Goal: Task Accomplishment & Management: Manage account settings

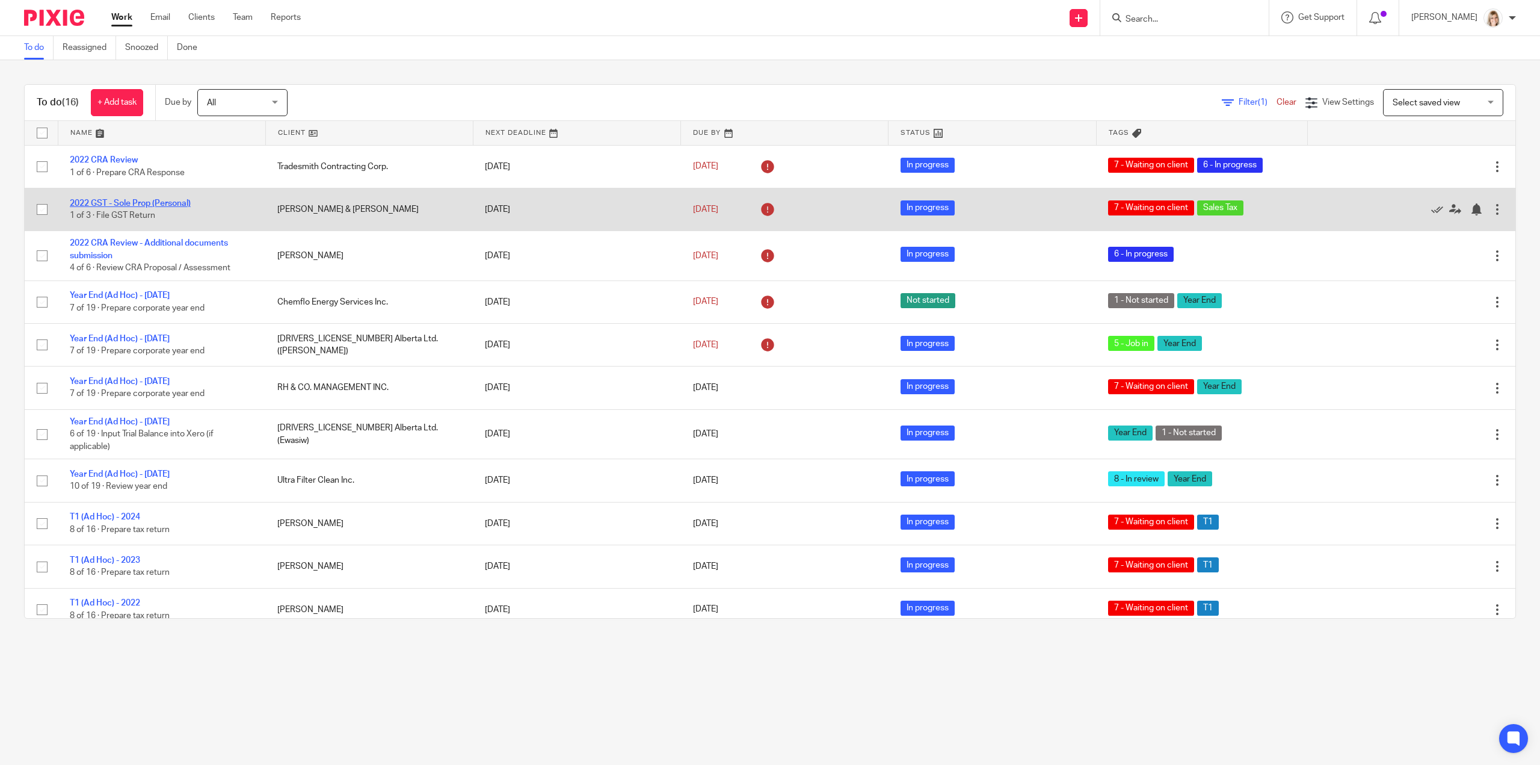
click at [122, 202] on link "2022 GST - Sole Prop (Personal)" at bounding box center [130, 203] width 121 height 8
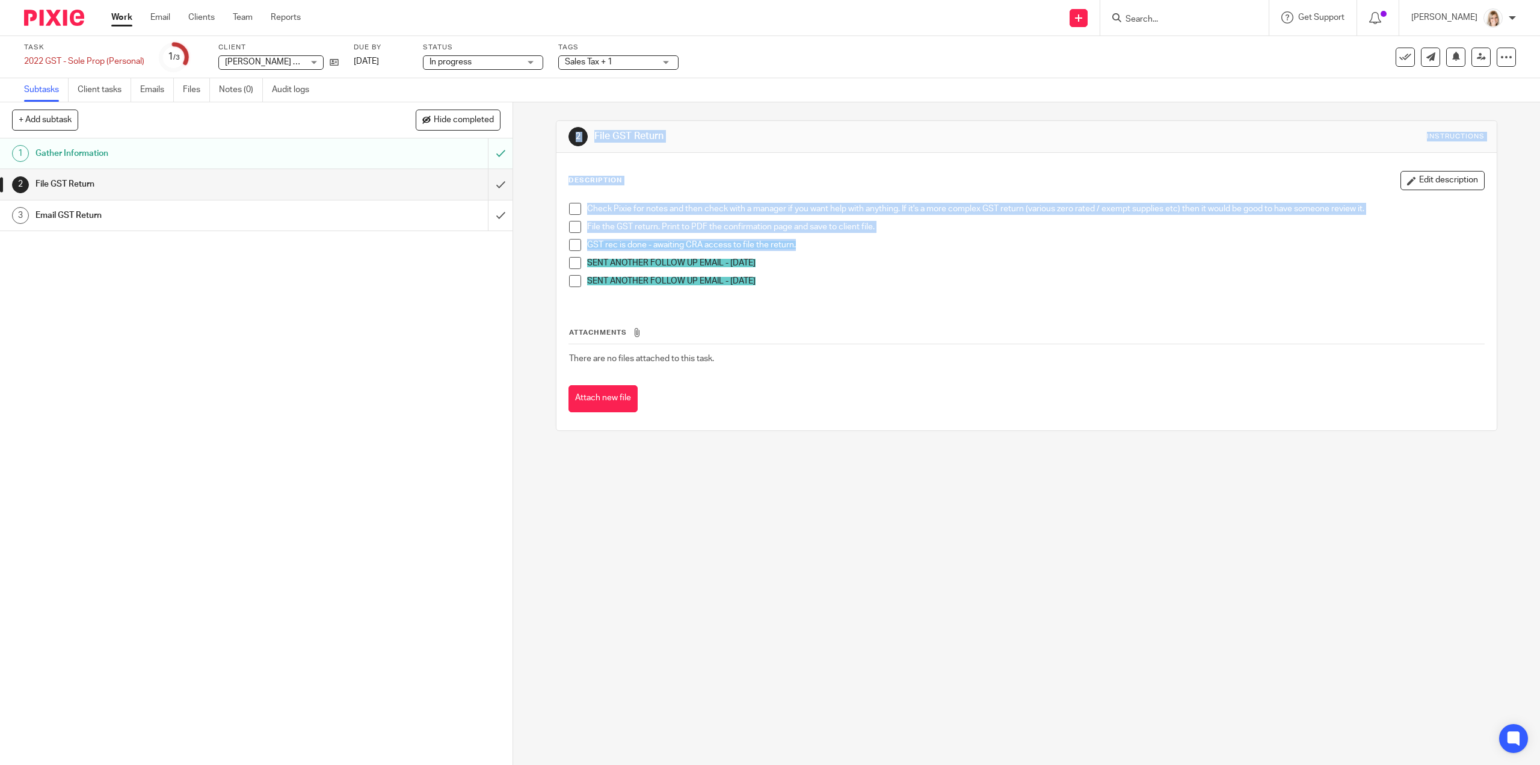
drag, startPoint x: 803, startPoint y: 248, endPoint x: 491, endPoint y: 258, distance: 311.8
click at [491, 258] on div "+ Add subtask Hide completed Cancel + Add 1 Gather Information 2 File GST Retur…" at bounding box center [770, 433] width 1540 height 662
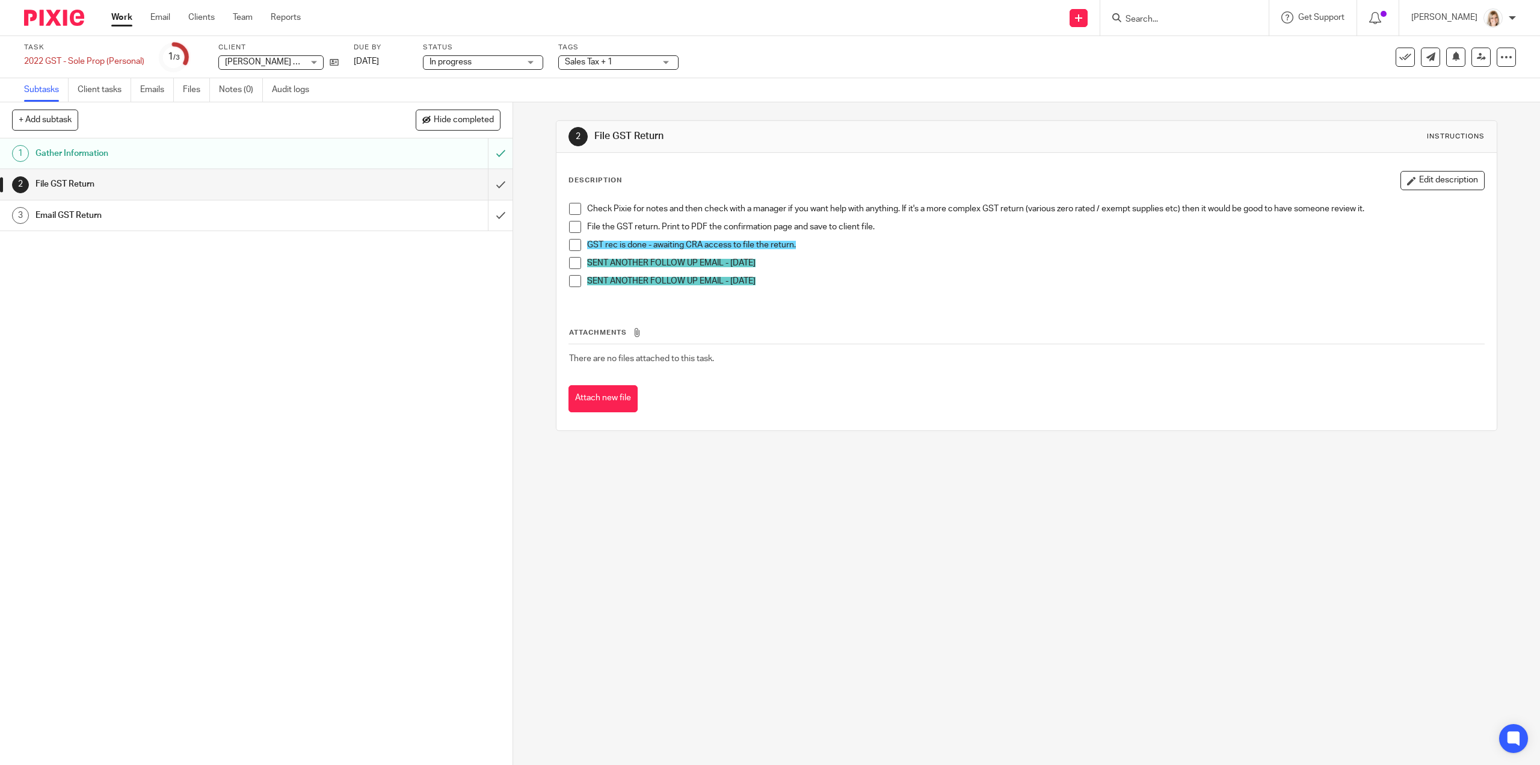
drag, startPoint x: 902, startPoint y: 280, endPoint x: 877, endPoint y: 283, distance: 24.9
click at [899, 281] on p "SENT ANOTHER FOLLOW UP EMAIL - AUG 8, 2024" at bounding box center [1035, 281] width 896 height 12
drag, startPoint x: 776, startPoint y: 286, endPoint x: 791, endPoint y: 283, distance: 15.3
click at [774, 287] on div "SENT ANOTHER FOLLOW UP EMAIL - AUG 8, 2024" at bounding box center [1035, 284] width 896 height 18
drag, startPoint x: 791, startPoint y: 284, endPoint x: 606, endPoint y: 268, distance: 184.8
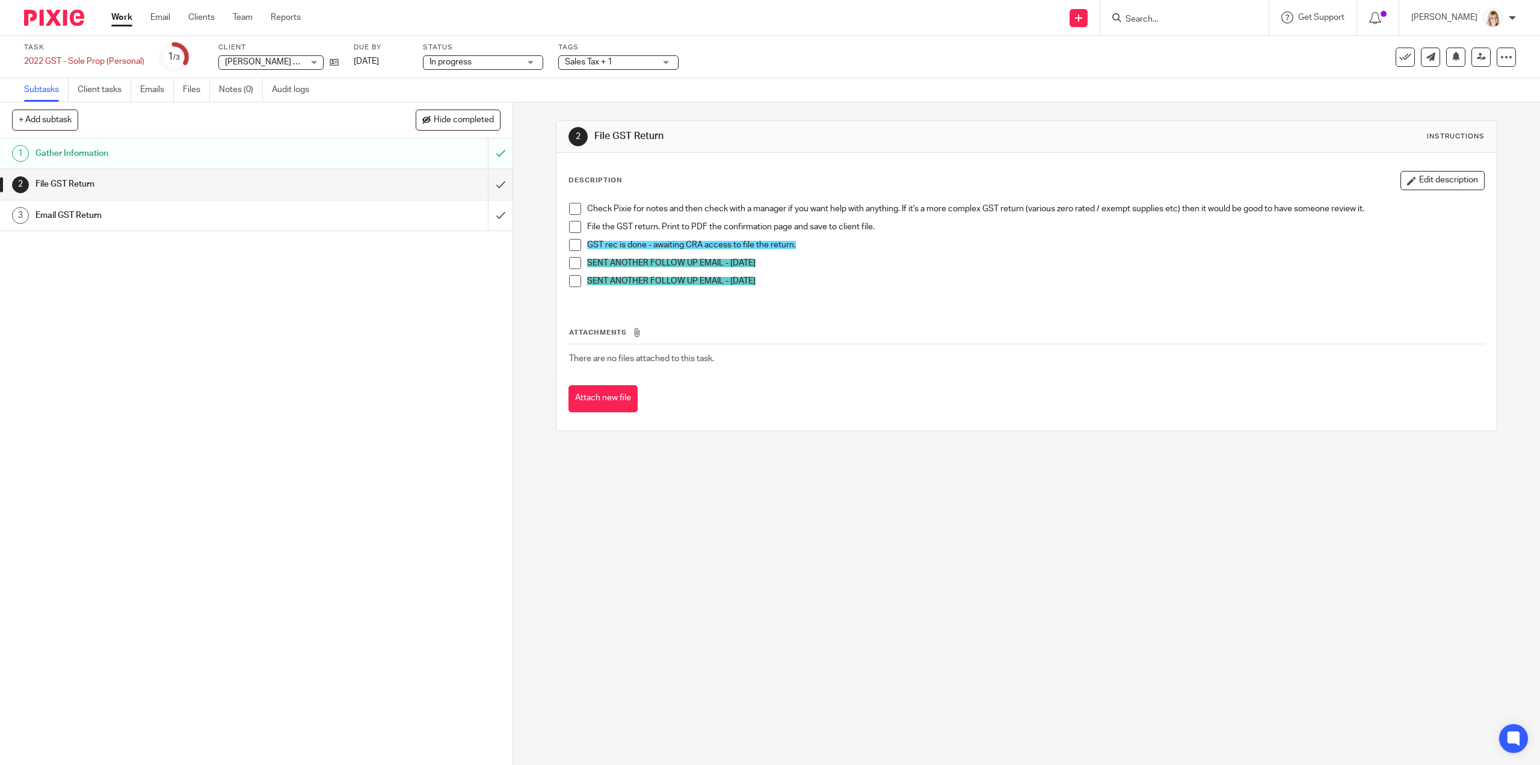
click at [606, 268] on ul "Check Pixie for notes and then check with a manager if you want help with anyth…" at bounding box center [1026, 248] width 915 height 90
drag, startPoint x: 812, startPoint y: 245, endPoint x: 531, endPoint y: 245, distance: 281.6
click at [531, 245] on div "2 File GST Return Instructions Description Edit description Check Pixie for not…" at bounding box center [1026, 433] width 1027 height 662
click at [490, 181] on input "submit" at bounding box center [256, 184] width 513 height 30
click at [489, 215] on input "submit" at bounding box center [256, 215] width 513 height 30
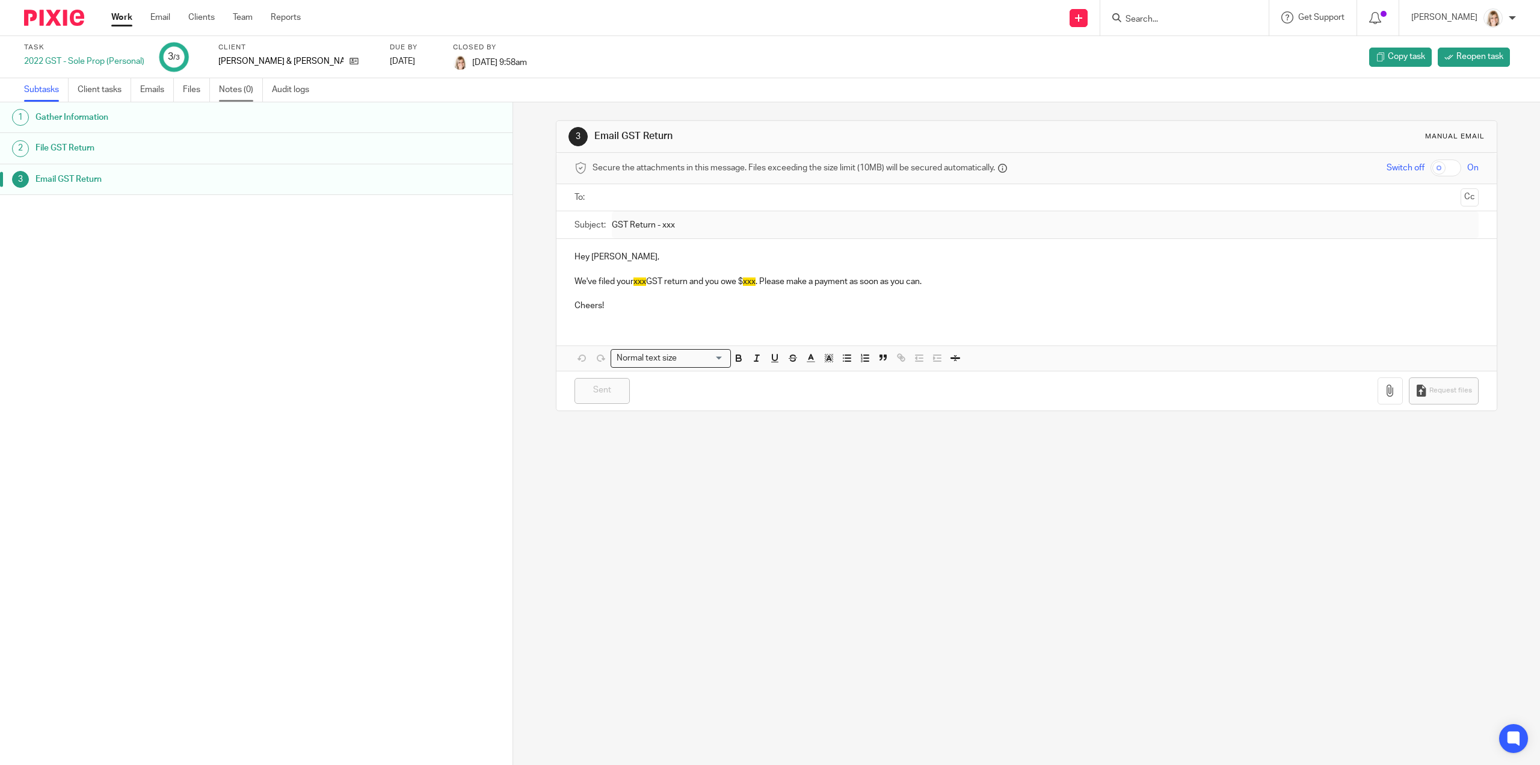
click at [245, 97] on link "Notes (0)" at bounding box center [241, 89] width 44 height 23
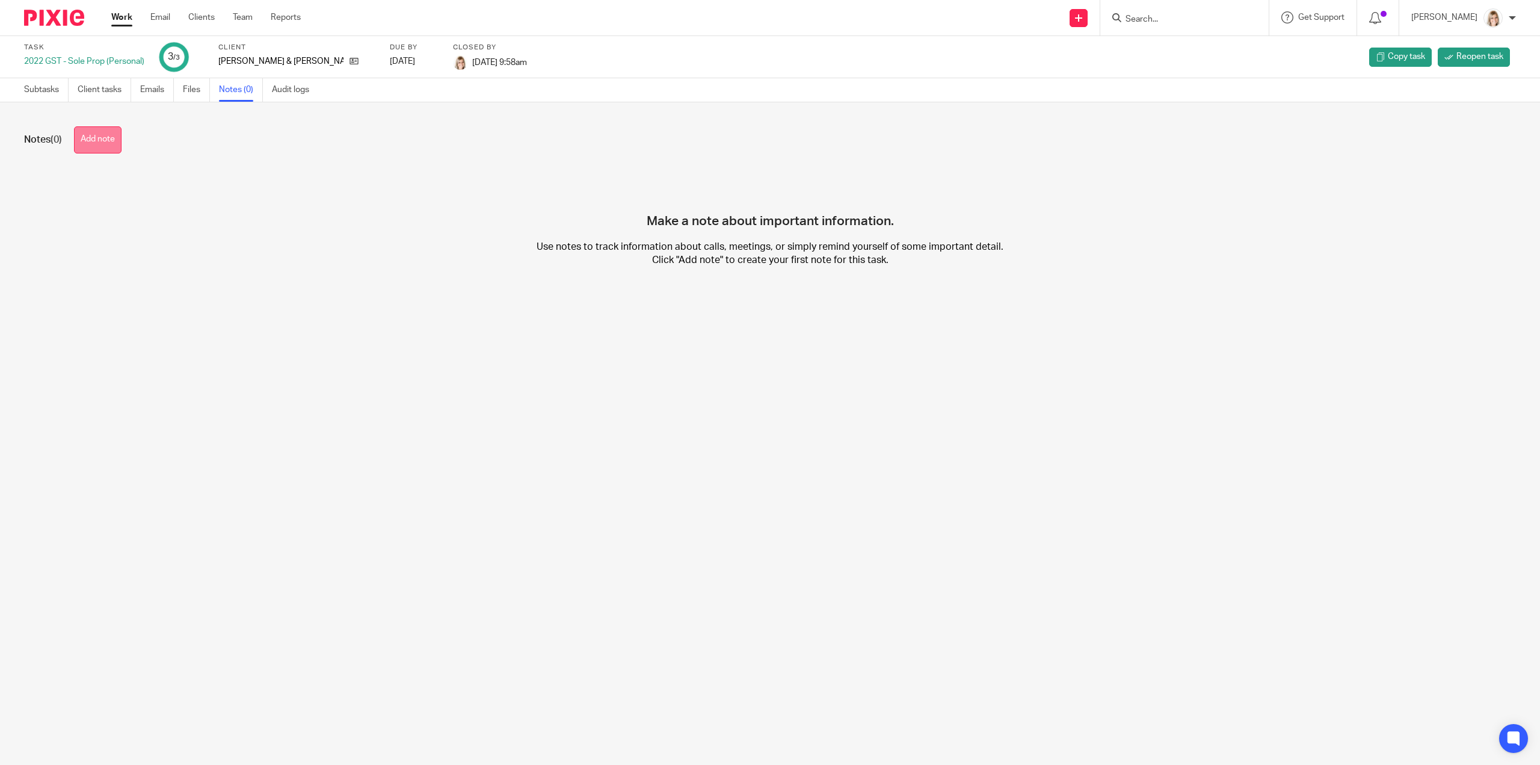
click at [119, 150] on button "Add note" at bounding box center [98, 139] width 48 height 27
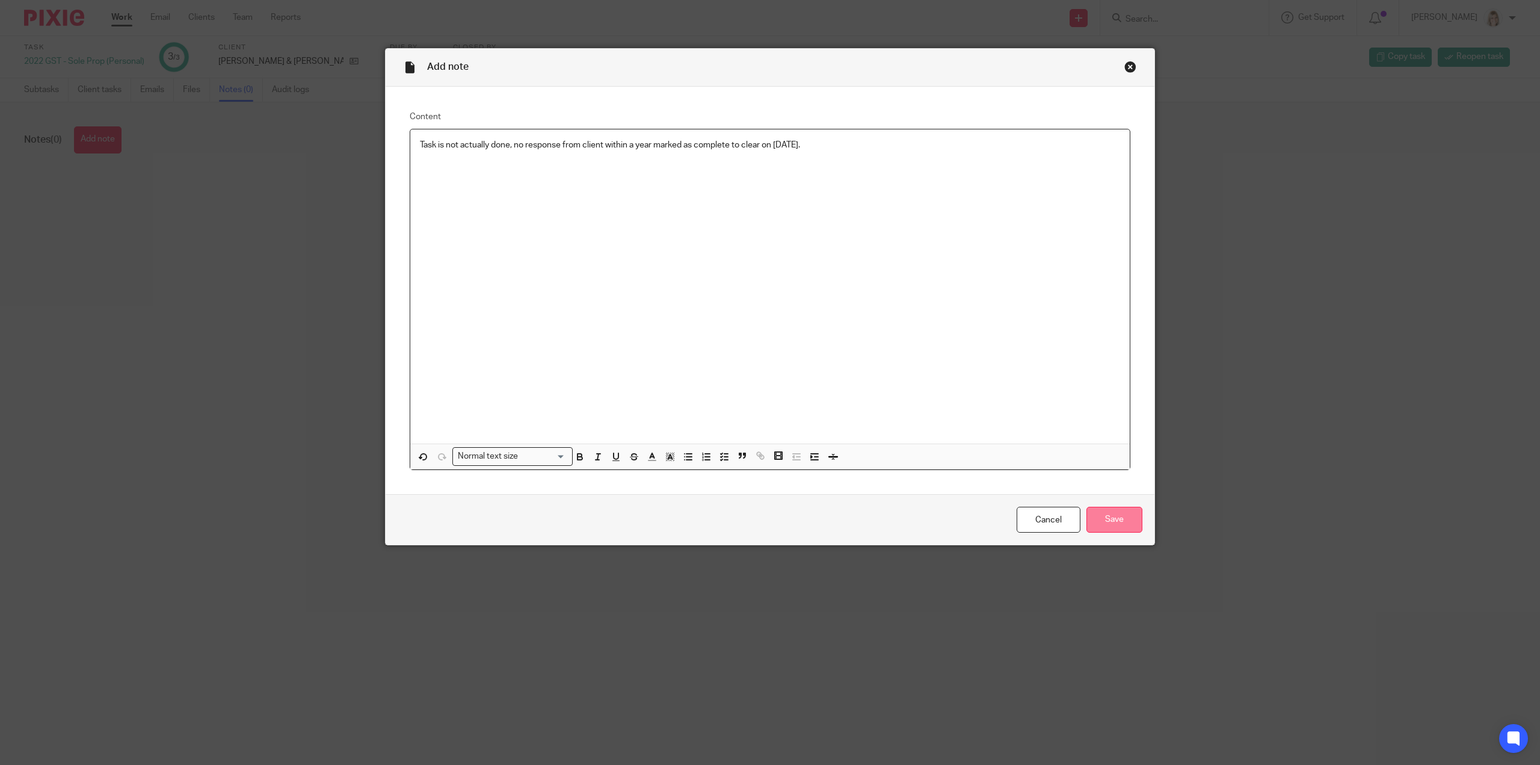
click at [1100, 523] on input "Save" at bounding box center [1115, 520] width 56 height 26
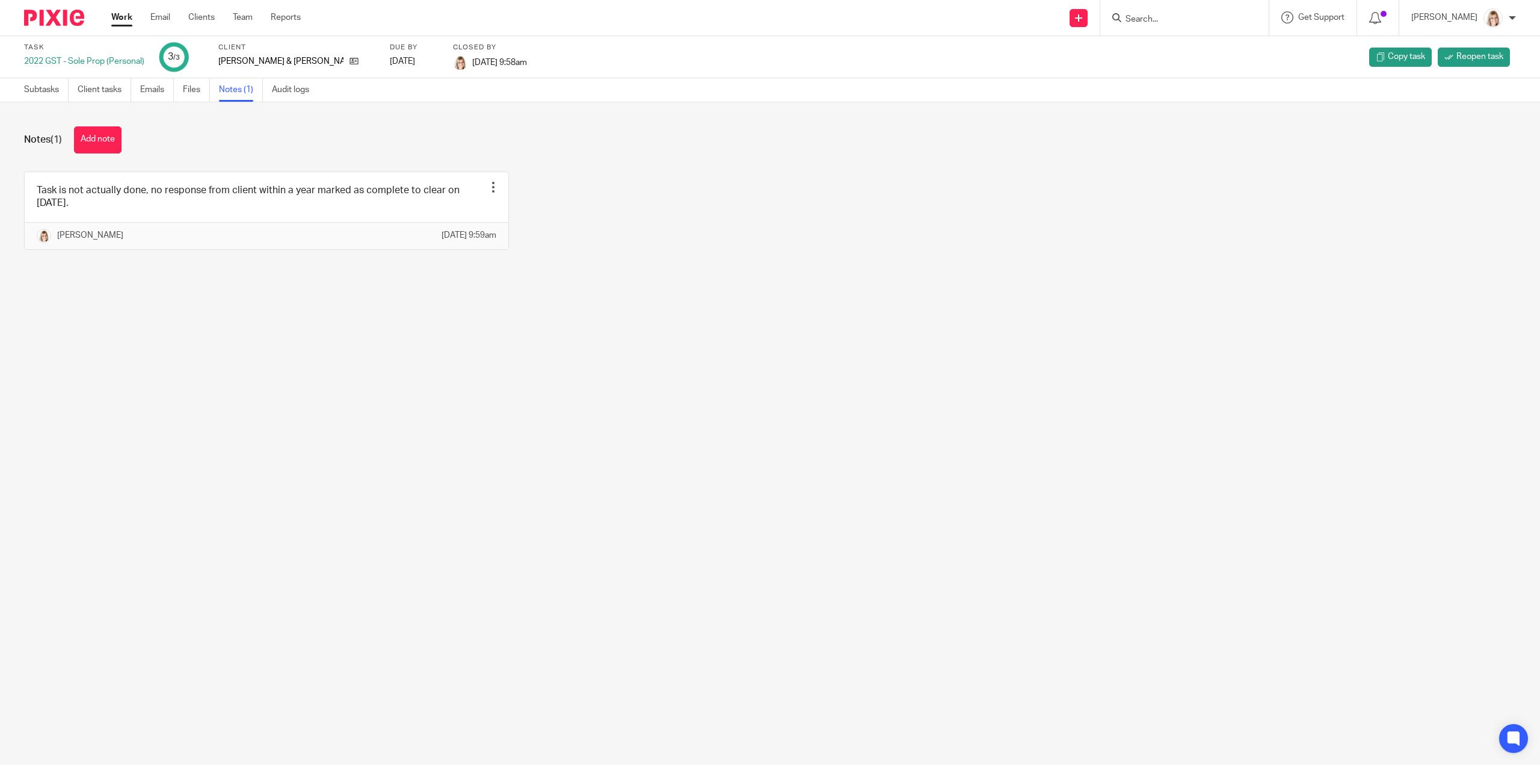
click at [121, 17] on link "Work" at bounding box center [121, 17] width 21 height 12
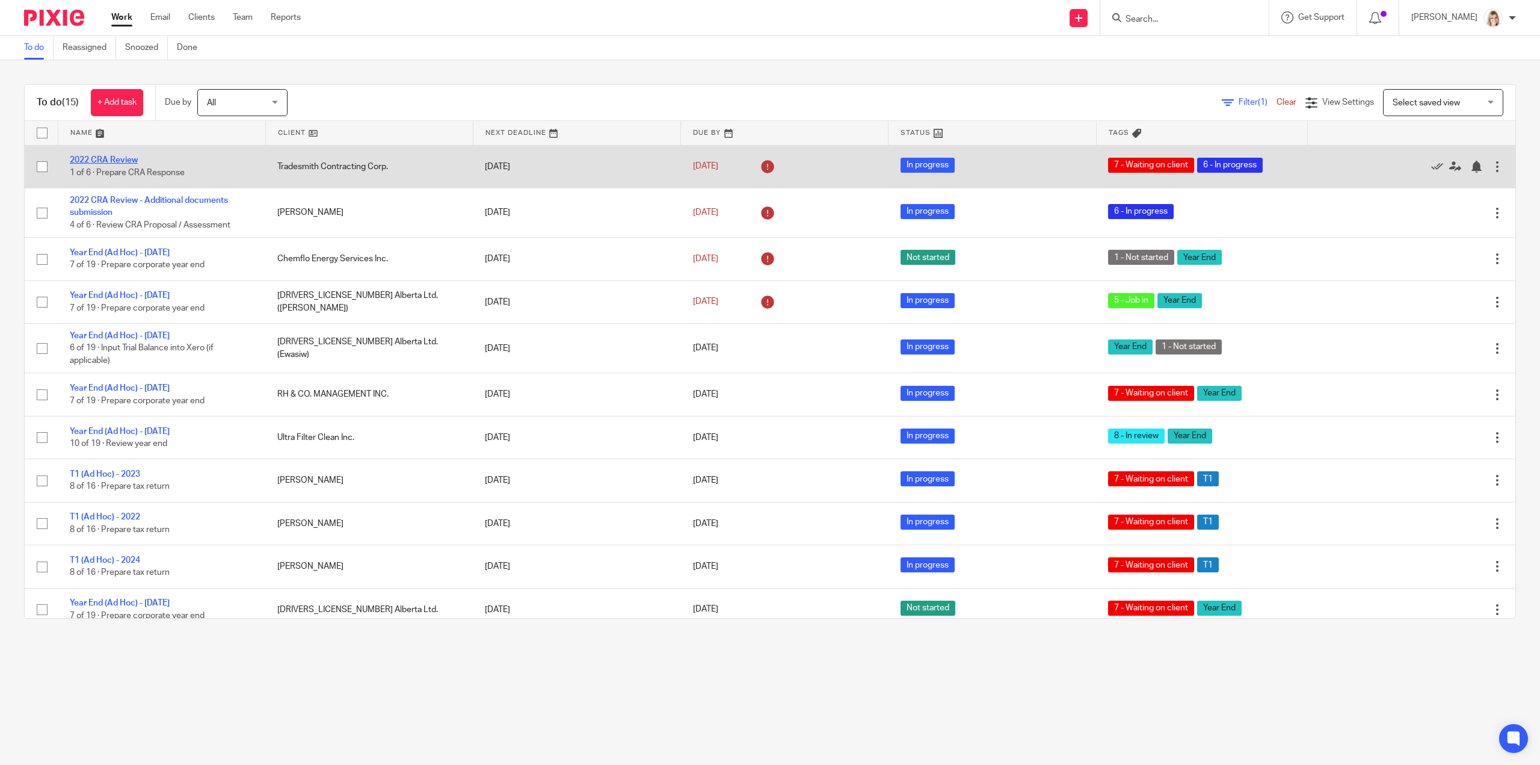
click at [117, 162] on link "2022 CRA Review" at bounding box center [104, 160] width 68 height 8
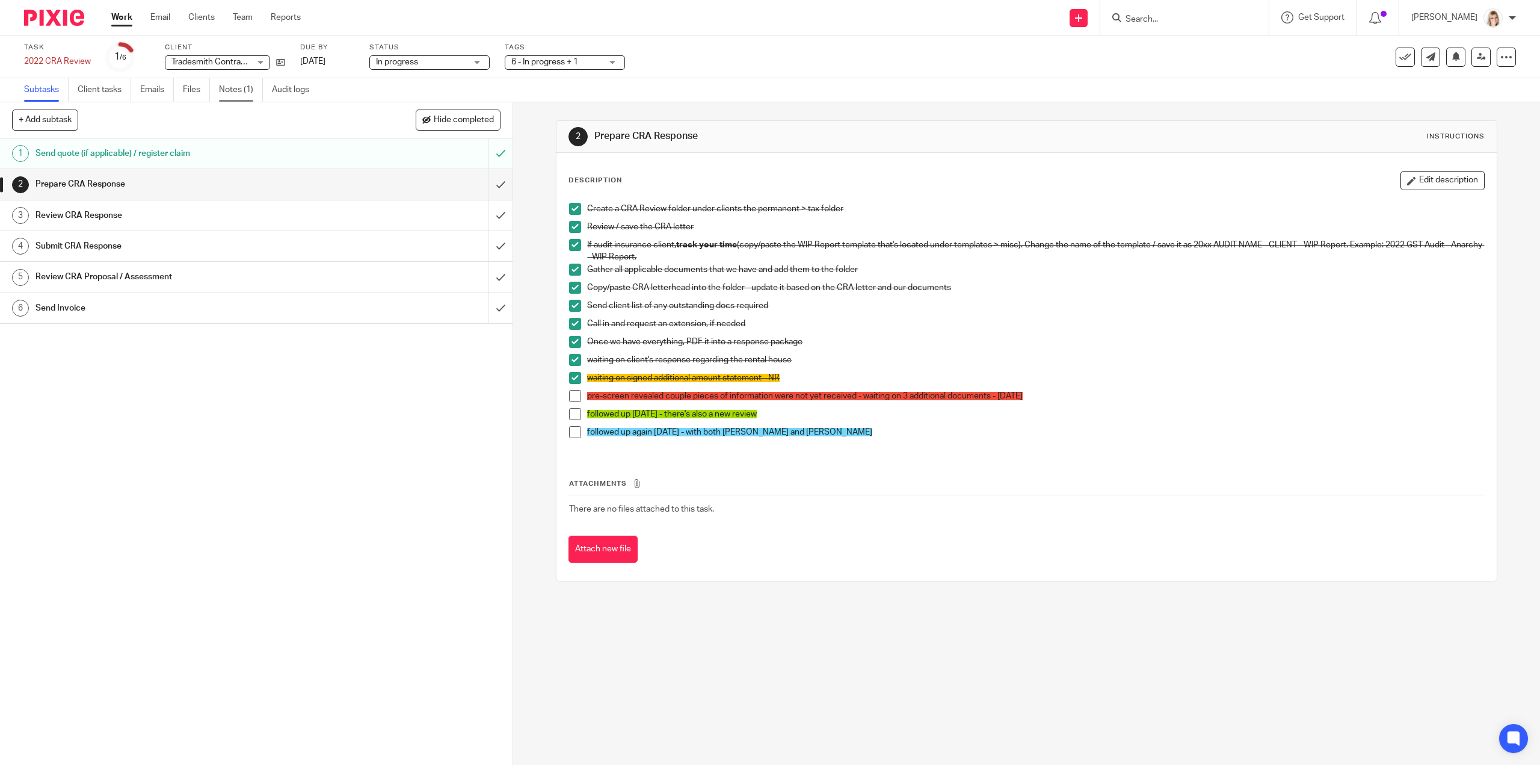
click at [238, 93] on link "Notes (1)" at bounding box center [241, 89] width 44 height 23
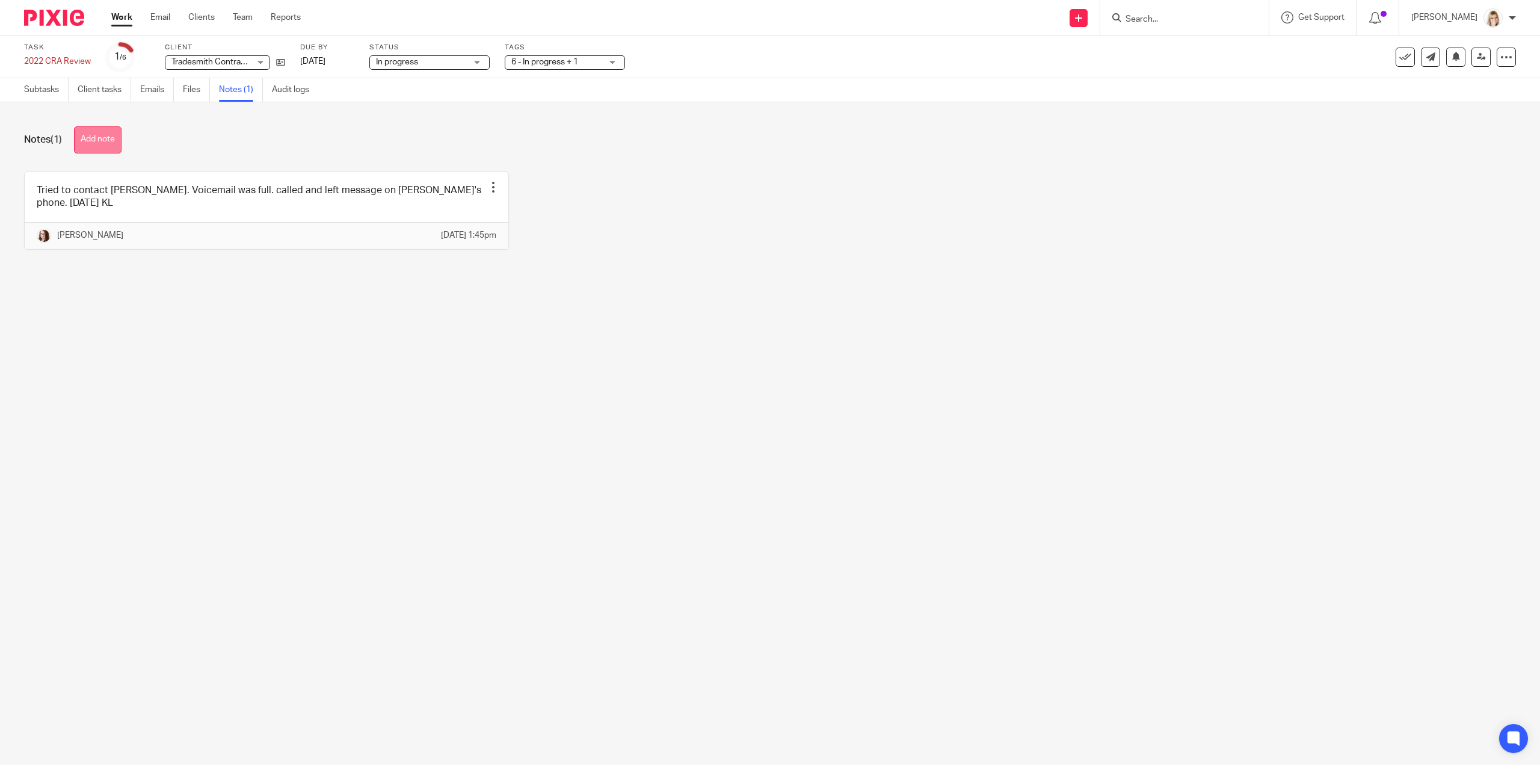
click at [90, 145] on button "Add note" at bounding box center [98, 139] width 48 height 27
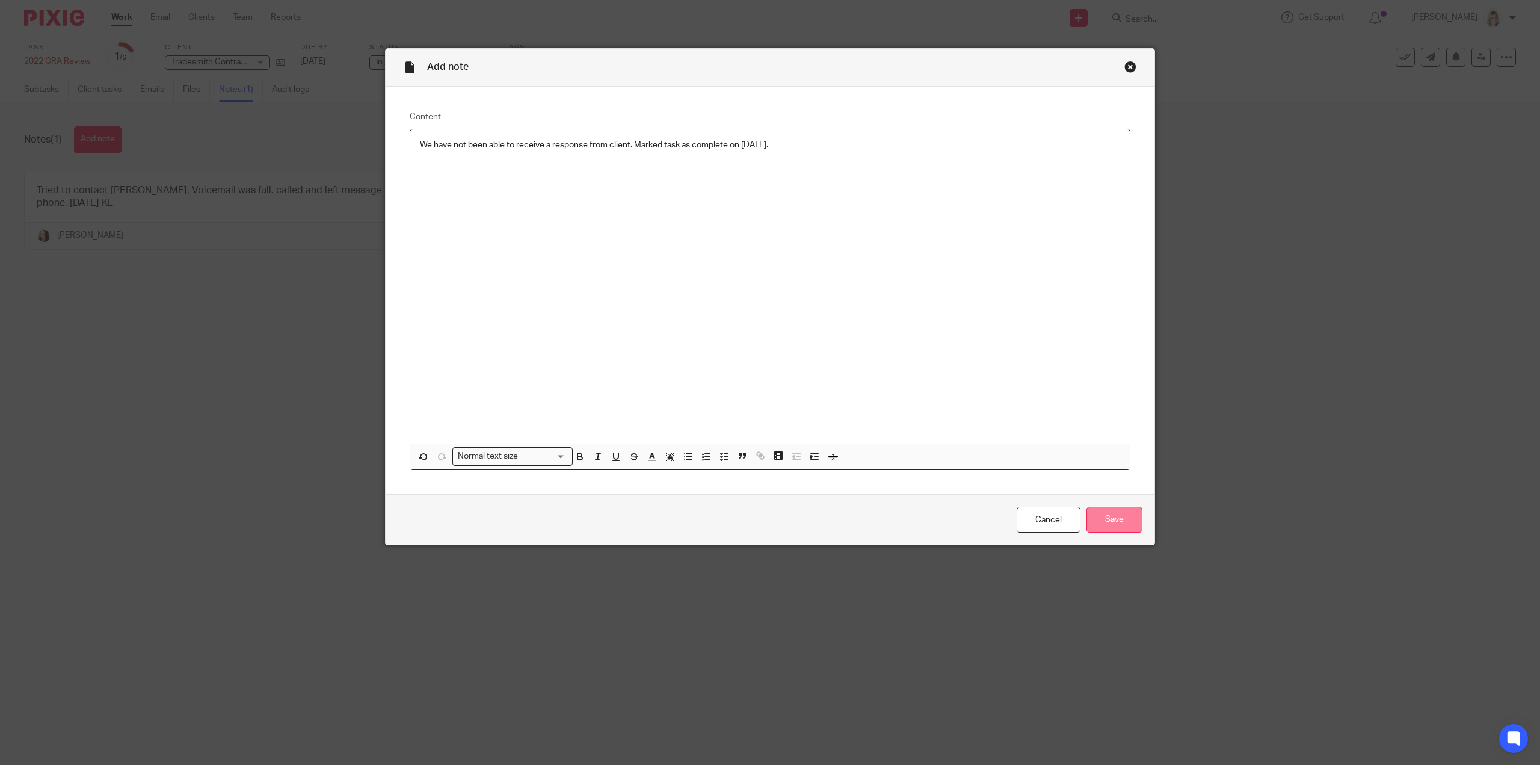
click at [1105, 518] on input "Save" at bounding box center [1115, 520] width 56 height 26
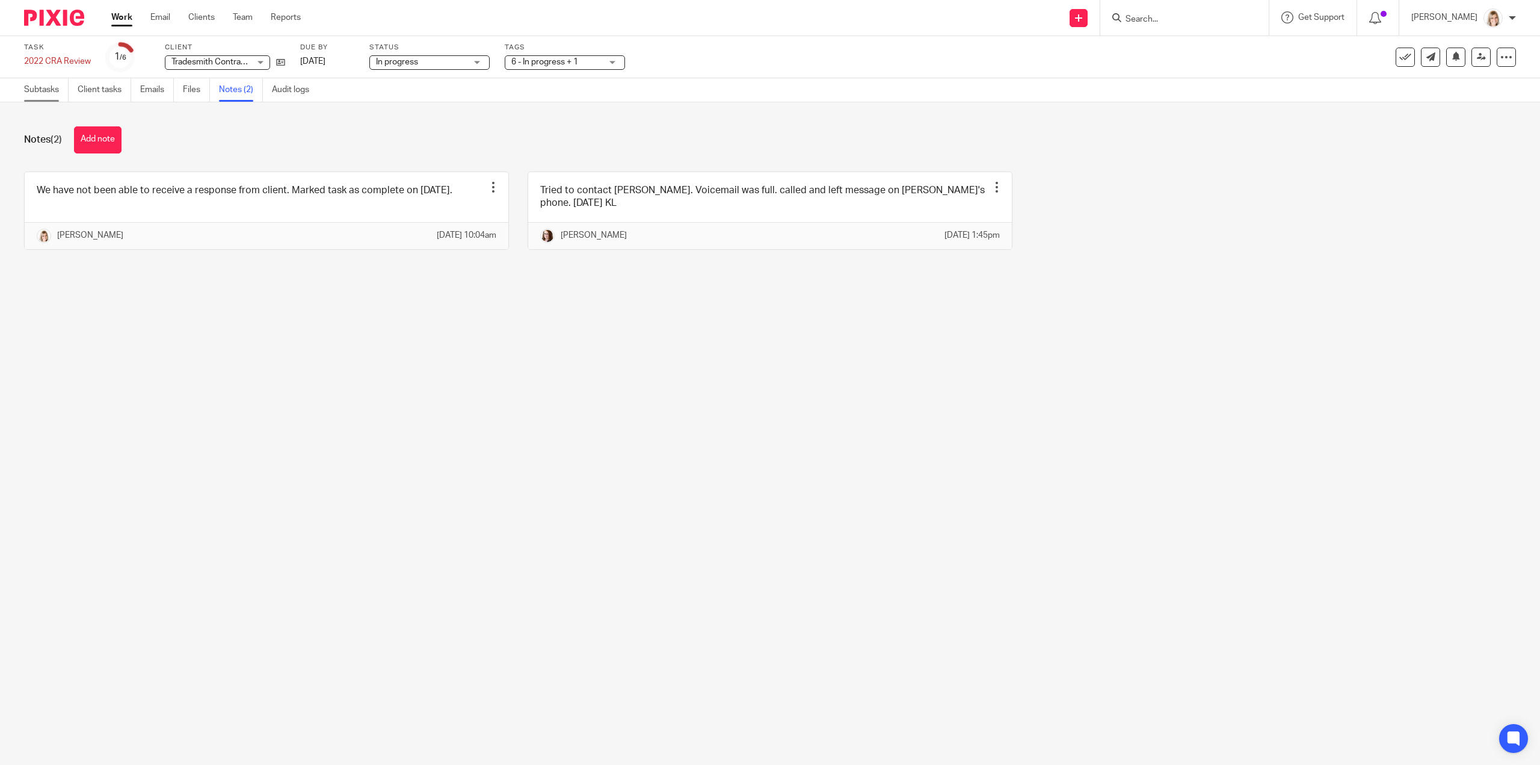
click at [46, 92] on link "Subtasks" at bounding box center [46, 89] width 45 height 23
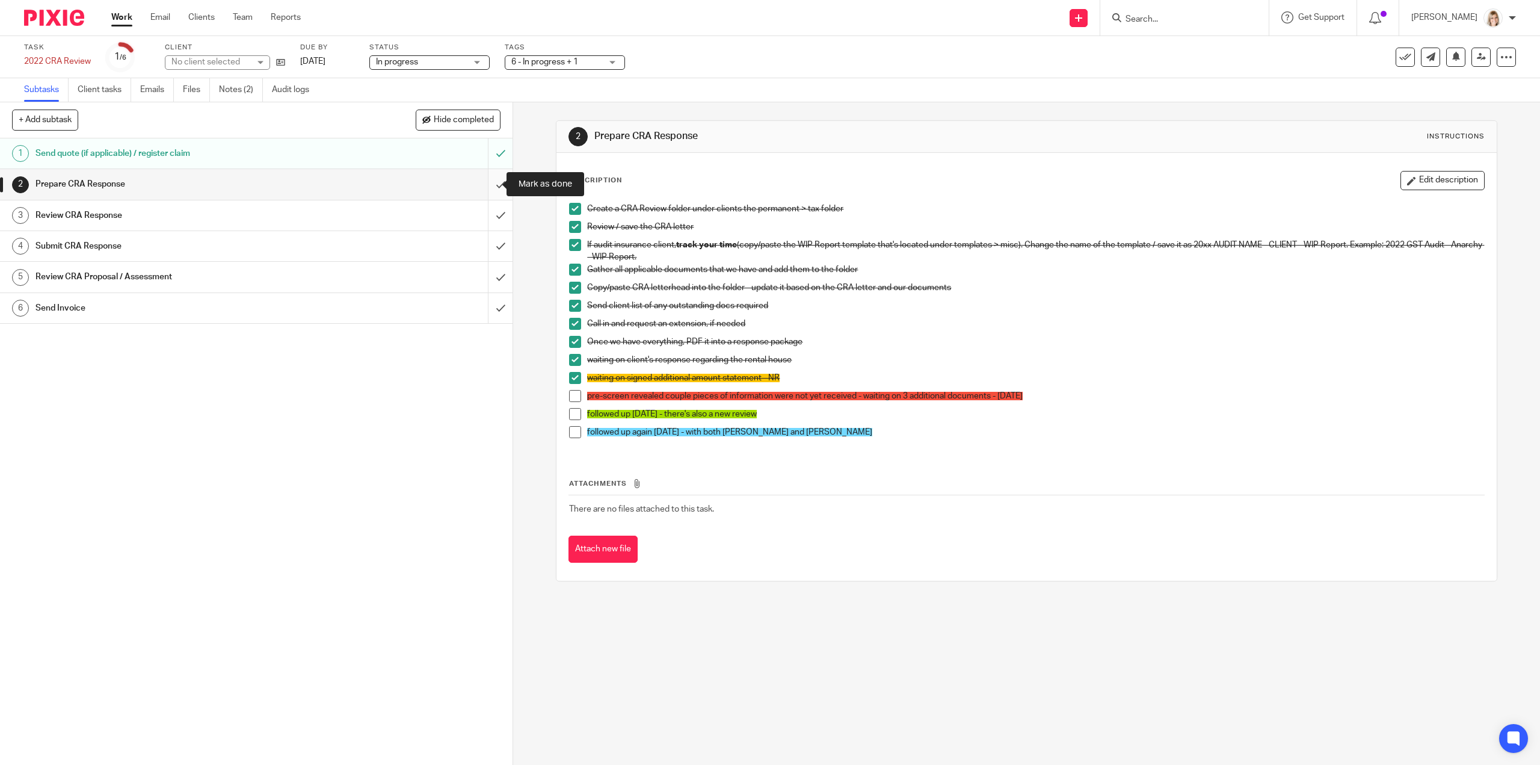
click at [490, 191] on input "submit" at bounding box center [256, 184] width 513 height 30
click at [490, 212] on input "submit" at bounding box center [256, 215] width 513 height 30
click at [487, 241] on input "submit" at bounding box center [256, 246] width 513 height 30
click at [492, 277] on input "submit" at bounding box center [256, 277] width 513 height 30
click at [491, 308] on input "submit" at bounding box center [256, 308] width 513 height 30
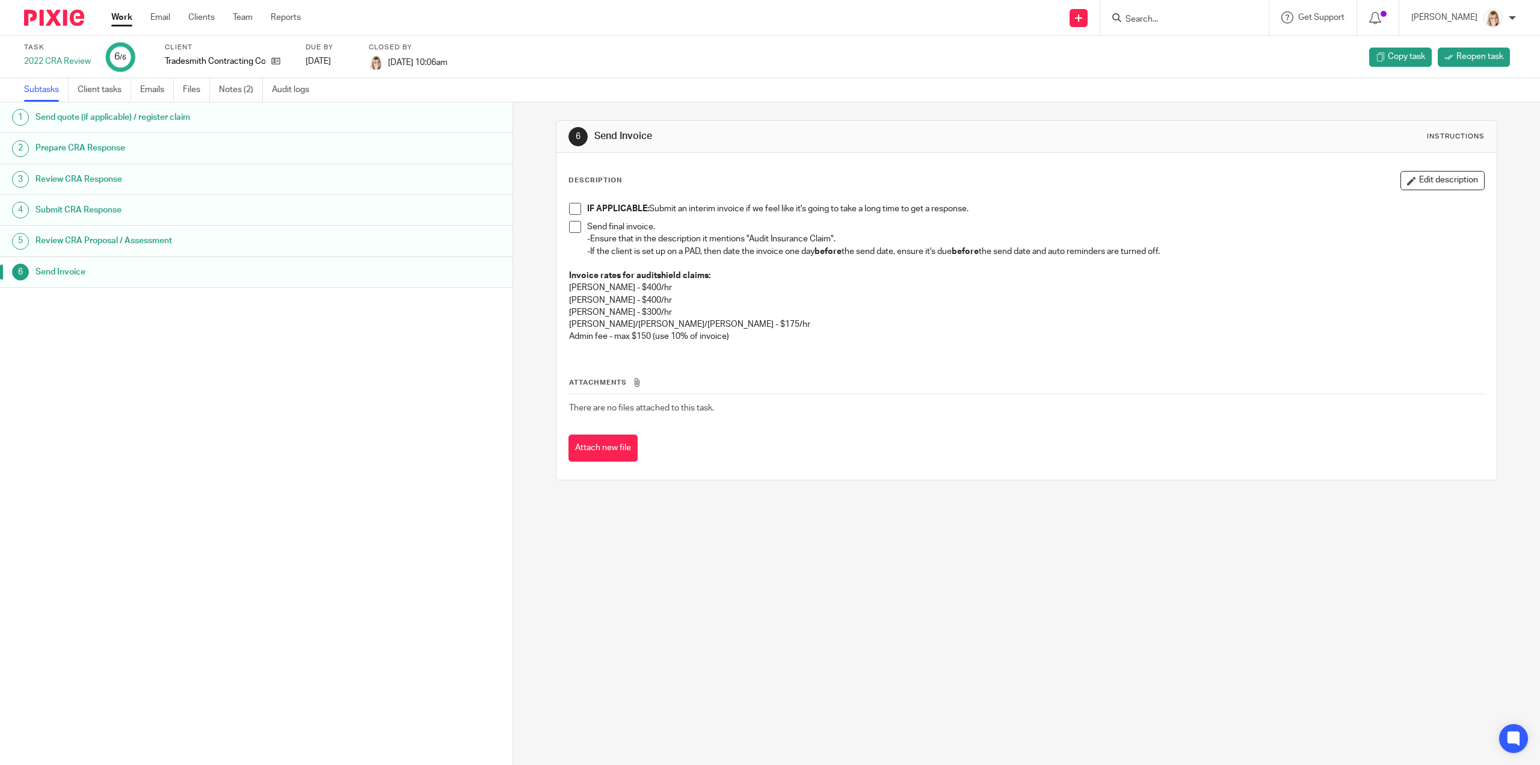
click at [116, 19] on link "Work" at bounding box center [121, 17] width 21 height 12
